Goal: Transaction & Acquisition: Purchase product/service

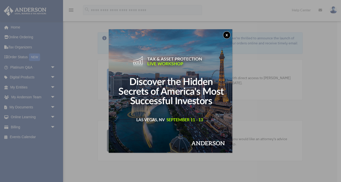
click at [227, 35] on button "x" at bounding box center [227, 35] width 8 height 8
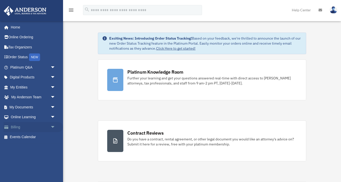
click at [34, 128] on link "Billing arrow_drop_down" at bounding box center [34, 127] width 60 height 10
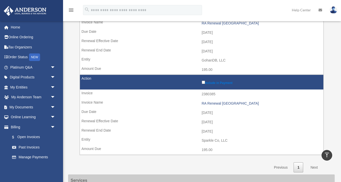
scroll to position [251, 0]
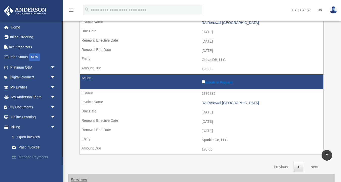
click at [35, 156] on link "Manage Payments" at bounding box center [35, 158] width 56 height 10
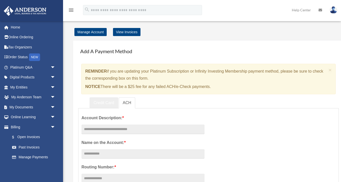
click at [106, 99] on link "Credit Card" at bounding box center [104, 102] width 29 height 11
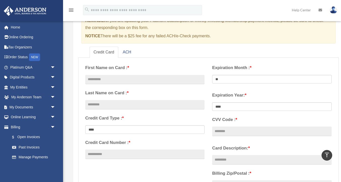
scroll to position [49, 0]
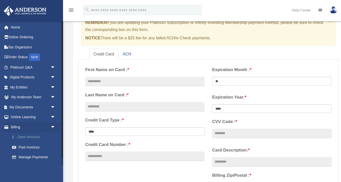
click at [40, 139] on link "$ Open Invoices" at bounding box center [35, 137] width 56 height 10
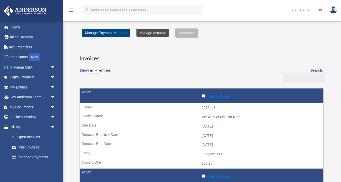
click at [156, 31] on link "Manage Account" at bounding box center [153, 33] width 32 height 8
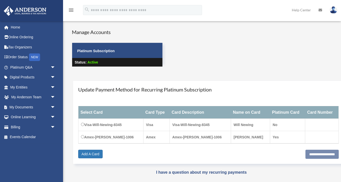
scroll to position [1, 0]
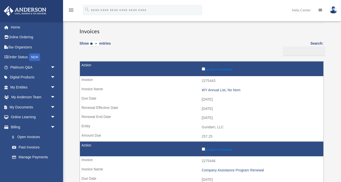
scroll to position [29, 0]
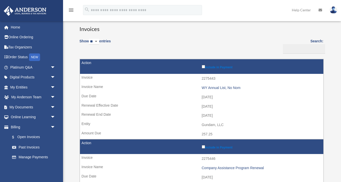
click at [218, 67] on label "Include in Payment" at bounding box center [261, 66] width 119 height 5
click at [217, 67] on label "Include in Payment" at bounding box center [261, 66] width 119 height 5
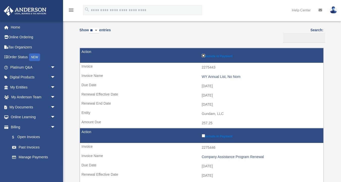
scroll to position [41, 0]
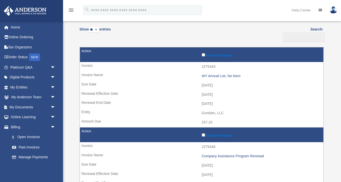
click at [181, 66] on td "2275443" at bounding box center [202, 67] width 244 height 10
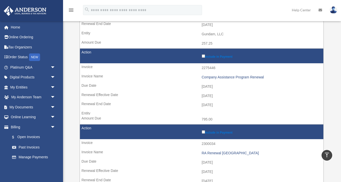
scroll to position [112, 0]
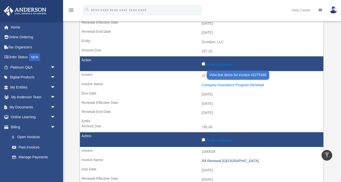
click at [213, 84] on div "Company Assistance Program Renewal" at bounding box center [261, 85] width 119 height 4
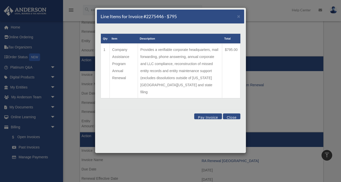
scroll to position [118, 0]
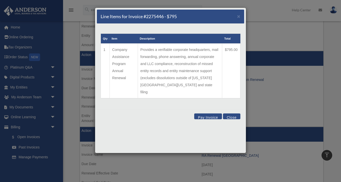
click at [230, 114] on button "Close" at bounding box center [231, 117] width 17 height 6
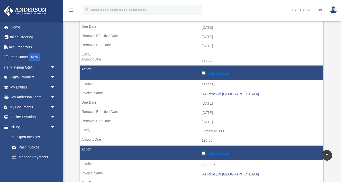
scroll to position [194, 0]
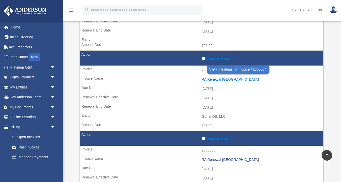
click at [206, 80] on div "RA Renewal [GEOGRAPHIC_DATA]" at bounding box center [261, 80] width 119 height 4
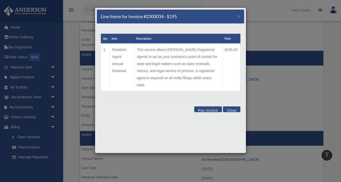
click at [233, 107] on button "Close" at bounding box center [231, 110] width 17 height 6
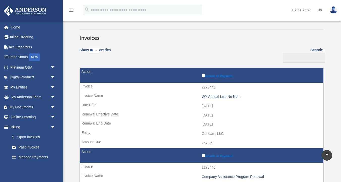
scroll to position [0, 0]
